Goal: Transaction & Acquisition: Register for event/course

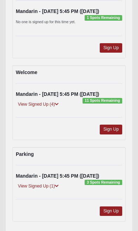
scroll to position [389, 0]
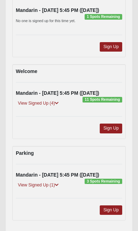
click at [113, 125] on link "Sign Up" at bounding box center [111, 128] width 22 height 9
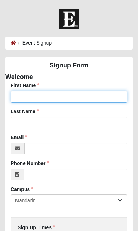
click at [97, 93] on input "First Name" at bounding box center [69, 97] width 117 height 12
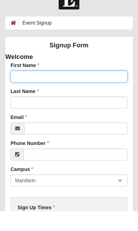
type input "[PERSON_NAME]"
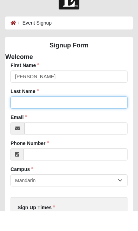
type input "[PERSON_NAME]"
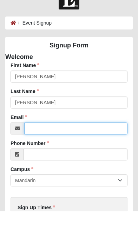
type input "[EMAIL_ADDRESS][DOMAIN_NAME]"
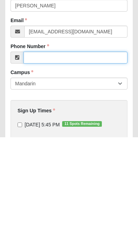
scroll to position [24, 0]
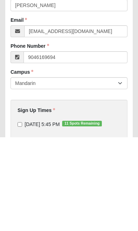
type input "[PHONE_NUMBER]"
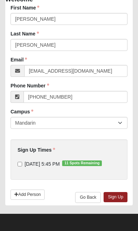
click at [22, 164] on input "[DATE] 5:45 PM 11 Spots Remaining" at bounding box center [20, 164] width 5 height 5
checkbox input "true"
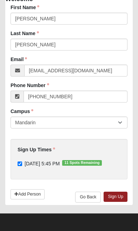
click at [37, 195] on link "Add Person" at bounding box center [28, 194] width 34 height 10
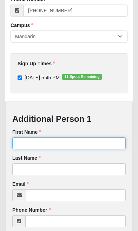
click at [72, 145] on input "First Name" at bounding box center [68, 143] width 113 height 12
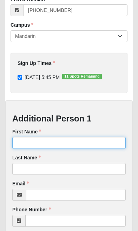
scroll to position [164, 0]
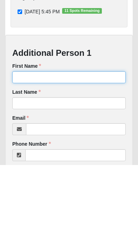
click at [88, 137] on input "First Name" at bounding box center [68, 143] width 113 height 12
type input "[PERSON_NAME]"
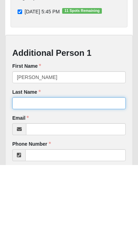
click at [83, 163] on input "Last Name" at bounding box center [68, 169] width 113 height 12
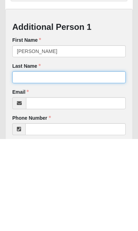
type input "[PERSON_NAME]"
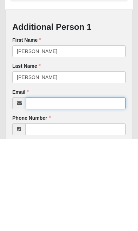
scroll to position [172, 0]
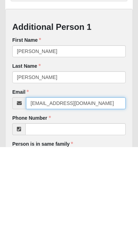
type input "[EMAIL_ADDRESS][DOMAIN_NAME]"
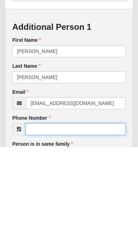
click at [87, 208] on input "Phone Number" at bounding box center [75, 214] width 100 height 12
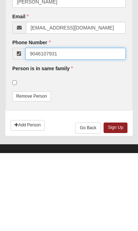
scroll to position [254, 0]
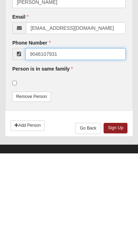
type input "9046107931"
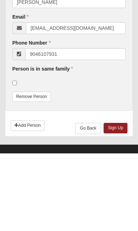
click at [15, 158] on input "checkbox" at bounding box center [14, 160] width 5 height 5
checkbox input "true"
type input "[PHONE_NUMBER]"
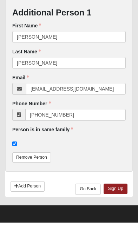
scroll to position [262, 0]
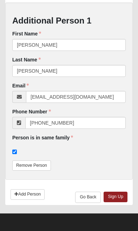
click at [122, 200] on link "Sign Up" at bounding box center [116, 197] width 24 height 10
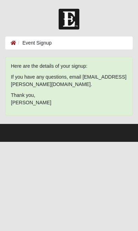
scroll to position [0, 0]
click at [40, 43] on li "Event Signup" at bounding box center [33, 42] width 35 height 7
